Goal: Task Accomplishment & Management: Manage account settings

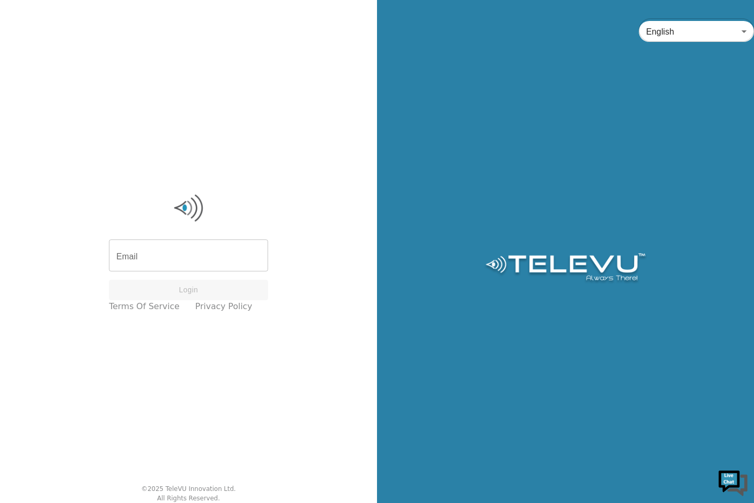
click at [333, 250] on div "Email Email Login Terms of Service Privacy Policy © 2025 TeleVU Innovation Ltd.…" at bounding box center [188, 251] width 377 height 503
click at [206, 257] on input "Email" at bounding box center [188, 256] width 159 height 29
click at [190, 259] on input "Email" at bounding box center [188, 256] width 159 height 29
type input "[EMAIL_ADDRESS][DOMAIN_NAME]"
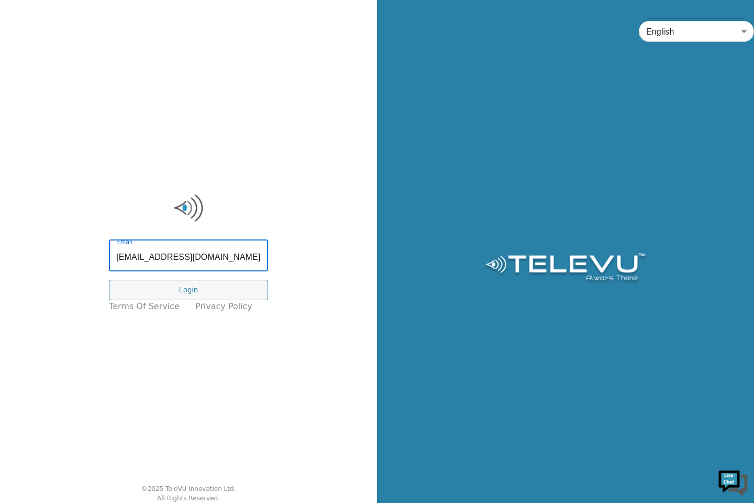
click at [193, 289] on button "Login" at bounding box center [188, 290] width 159 height 20
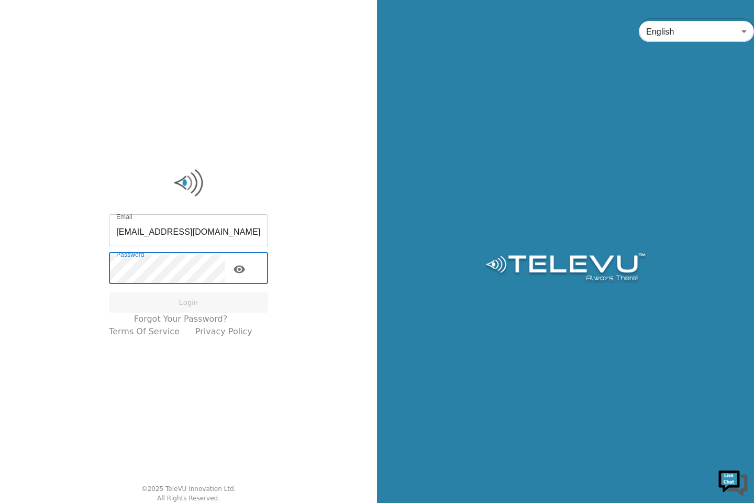
click at [247, 228] on input "[EMAIL_ADDRESS][DOMAIN_NAME]" at bounding box center [188, 231] width 159 height 29
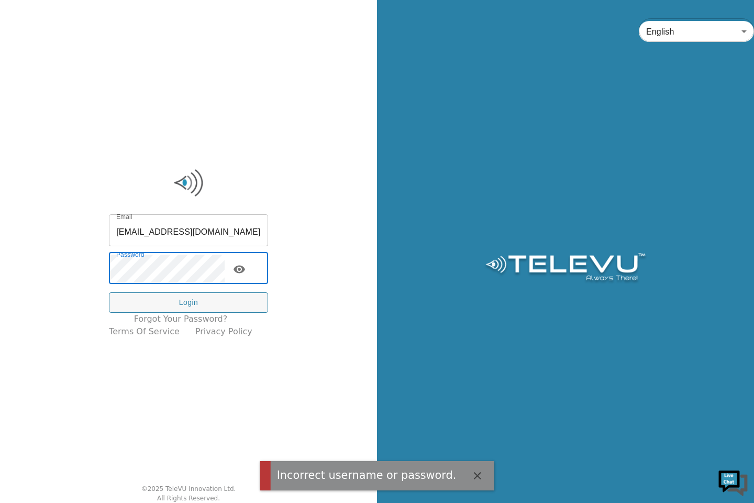
click at [246, 271] on icon "toggle password visibility" at bounding box center [239, 269] width 13 height 13
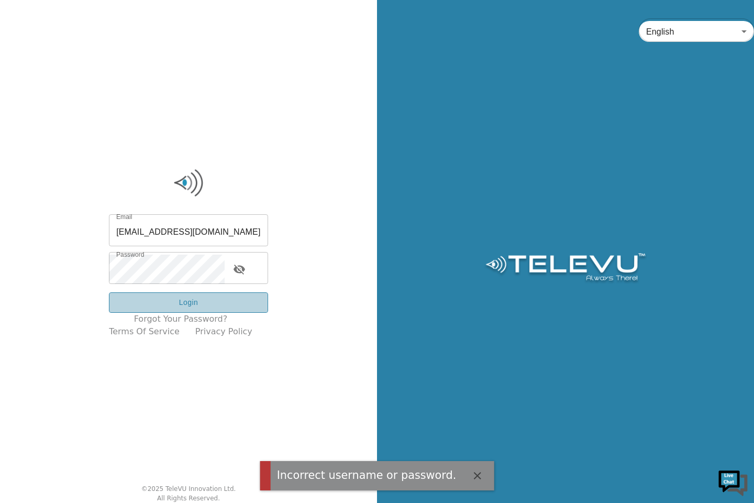
click at [199, 296] on button "Login" at bounding box center [188, 302] width 159 height 20
